Goal: Task Accomplishment & Management: Manage account settings

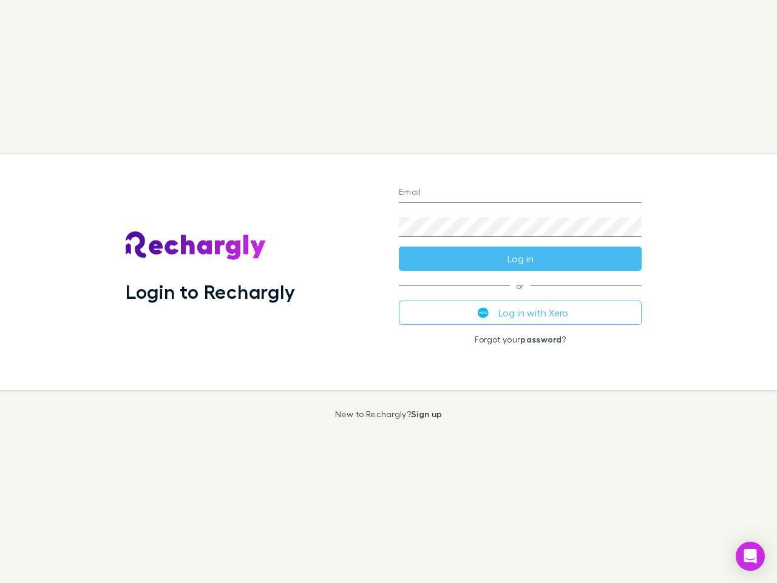
click at [388, 291] on div "Login to Rechargly" at bounding box center [252, 271] width 273 height 235
click at [520, 193] on input "Email" at bounding box center [520, 192] width 243 height 19
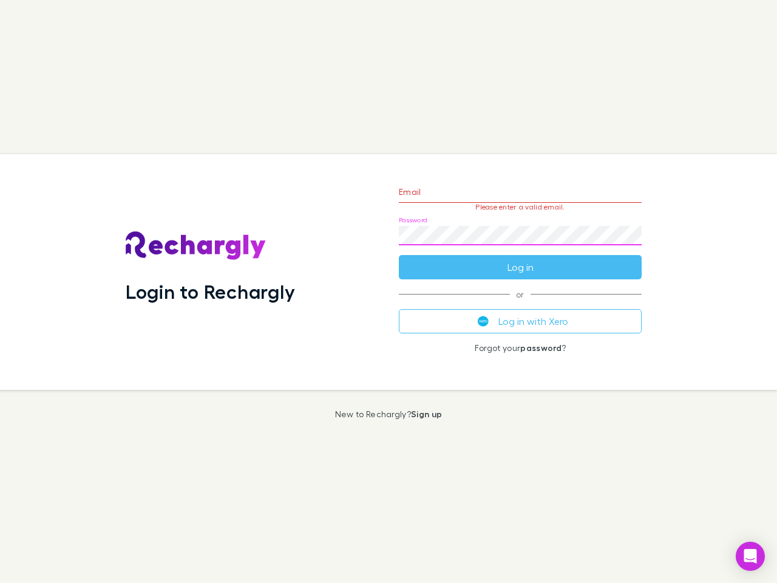
click at [520, 258] on form "Email Please enter a valid email. Password Log in" at bounding box center [520, 227] width 243 height 106
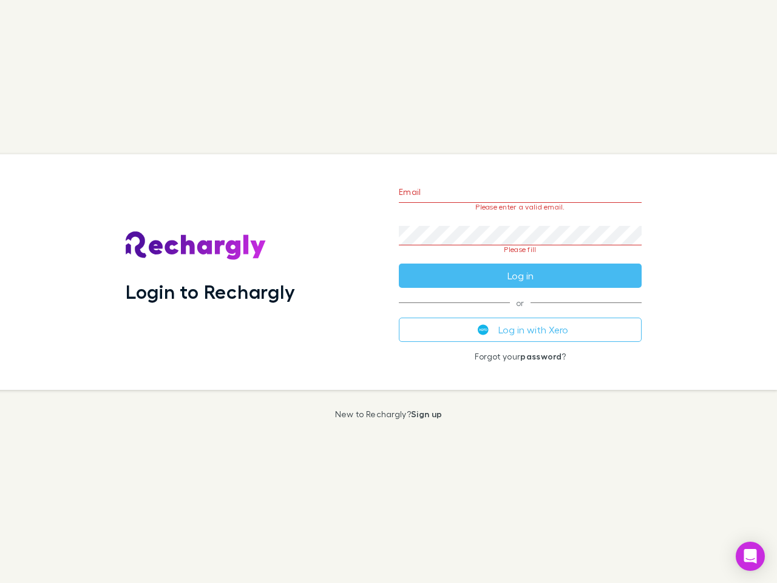
click at [520, 312] on div "Email Please enter a valid email. Password Please fill Log in or Log in with Xe…" at bounding box center [520, 271] width 262 height 235
click at [750, 556] on icon "Open Intercom Messenger" at bounding box center [750, 556] width 13 height 15
